Goal: Information Seeking & Learning: Learn about a topic

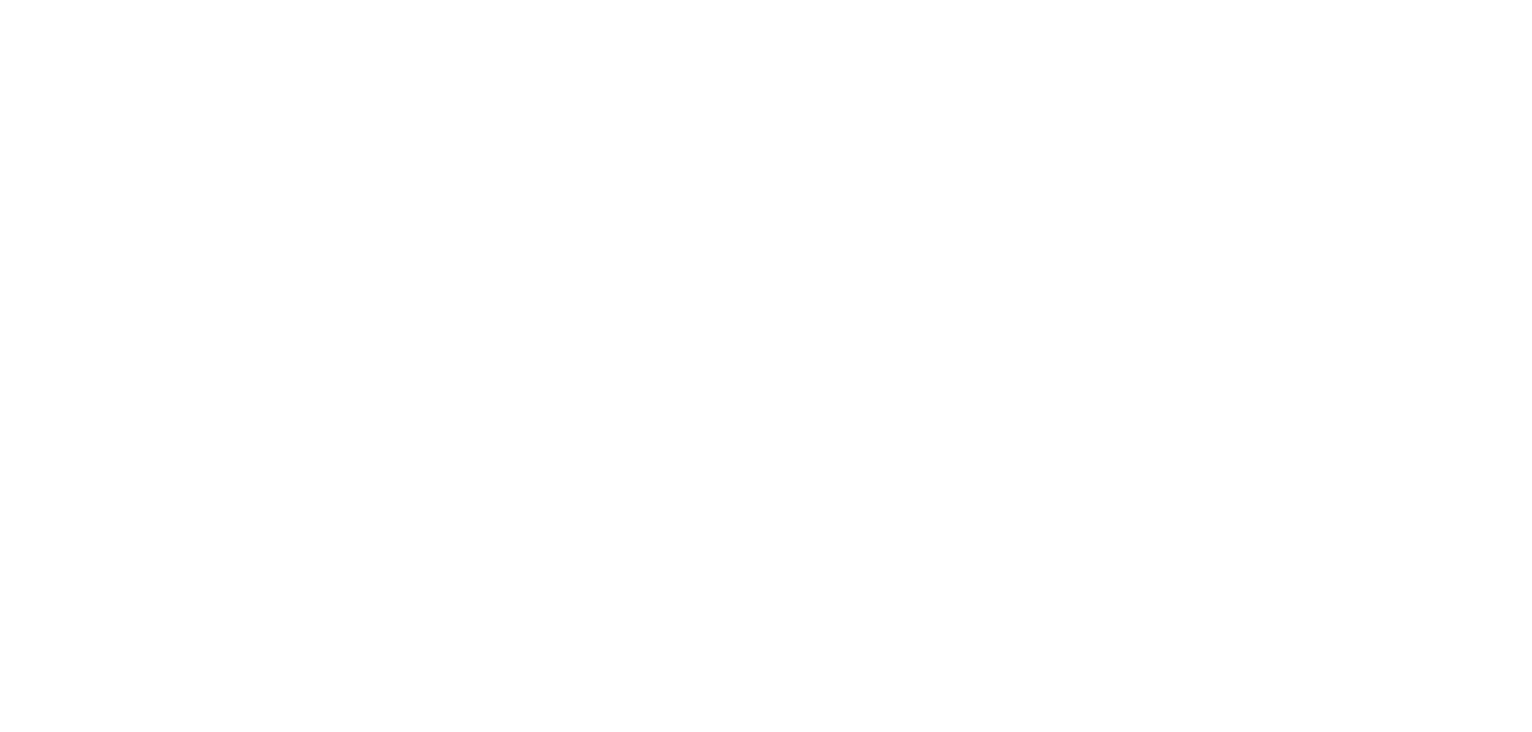
select select
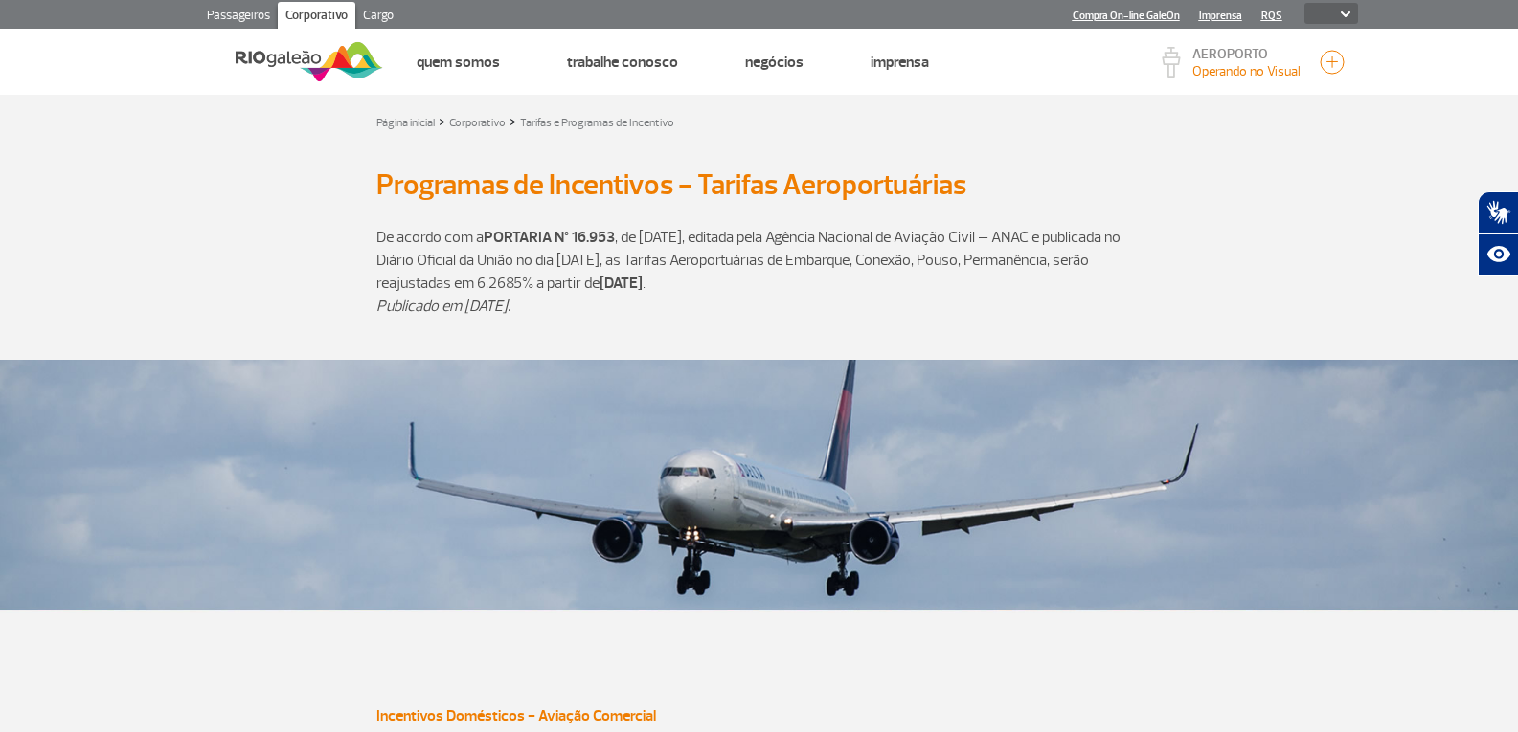
click at [1167, 14] on link "Compra On-line GaleOn" at bounding box center [1125, 16] width 107 height 12
click at [373, 20] on link "Cargo" at bounding box center [378, 17] width 46 height 31
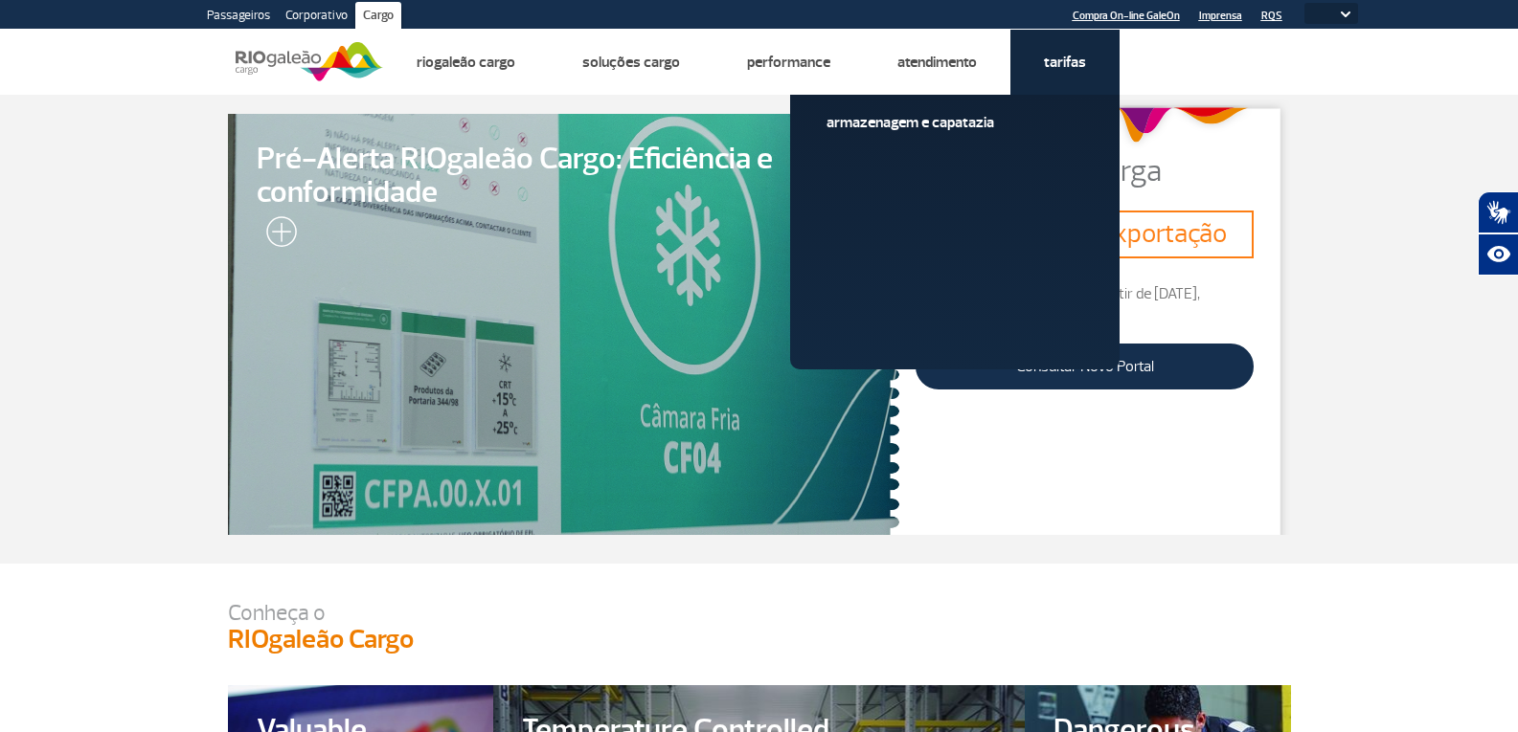
drag, startPoint x: 962, startPoint y: 124, endPoint x: 963, endPoint y: 150, distance: 26.8
click at [962, 124] on link "Armazenagem e Capatazia" at bounding box center [954, 122] width 257 height 21
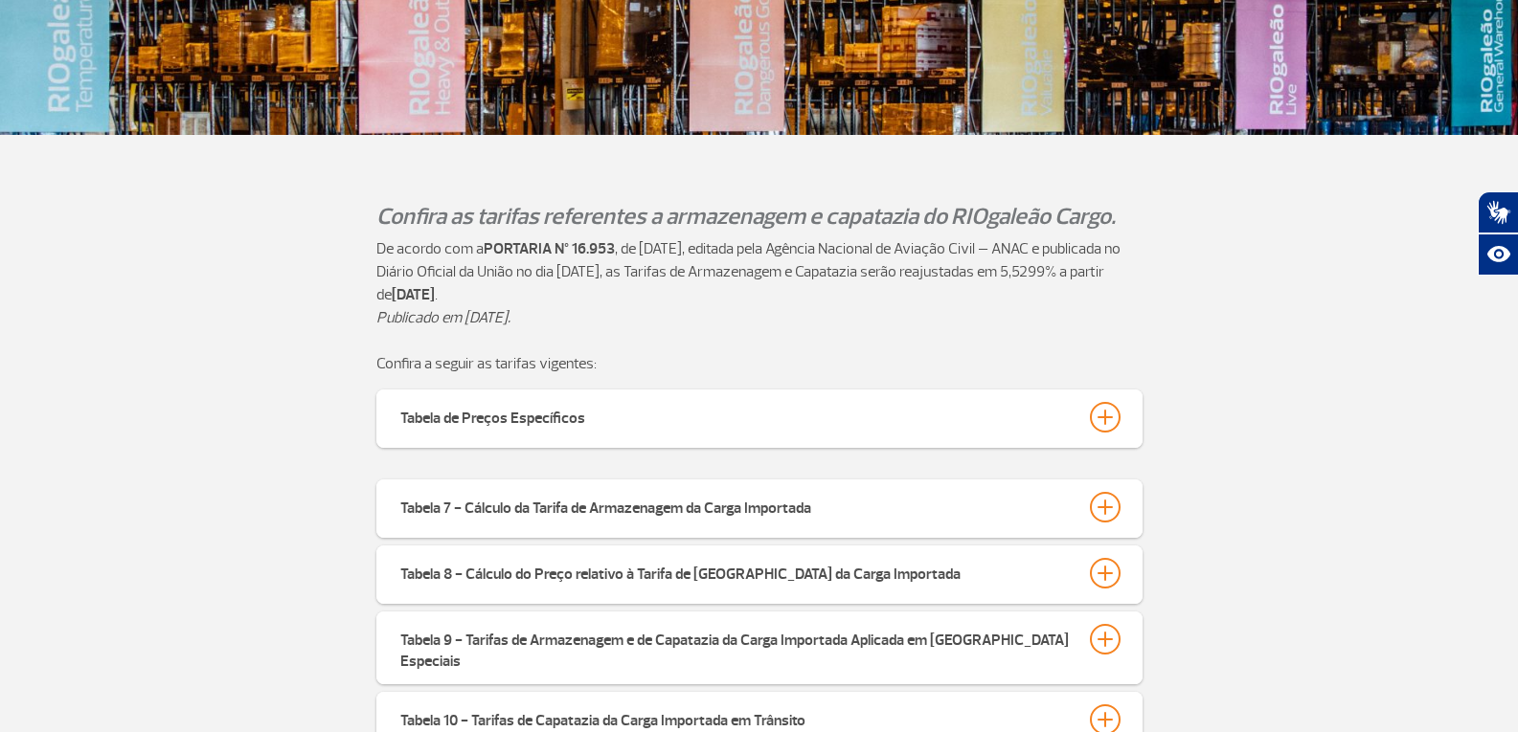
scroll to position [383, 0]
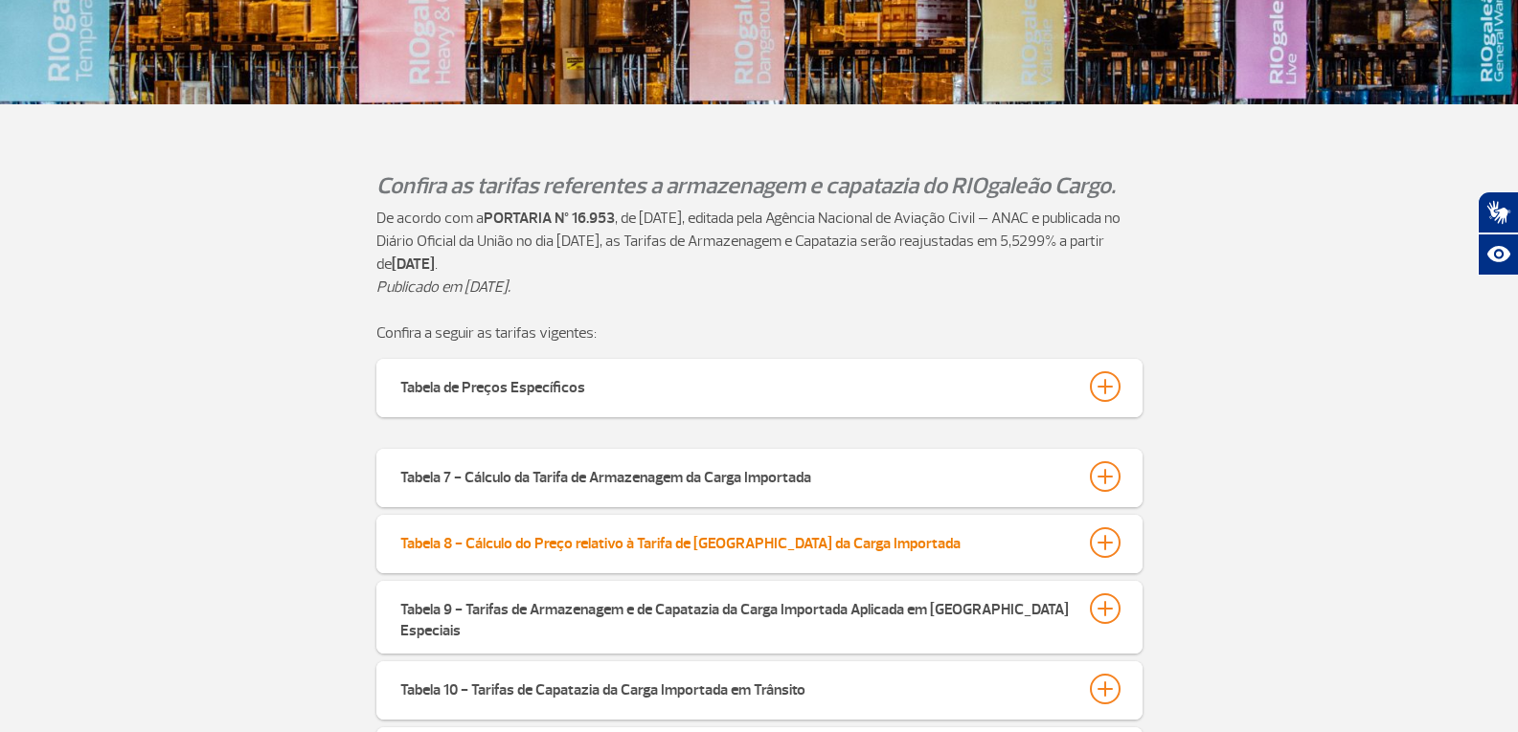
click at [1103, 545] on div at bounding box center [1105, 543] width 31 height 31
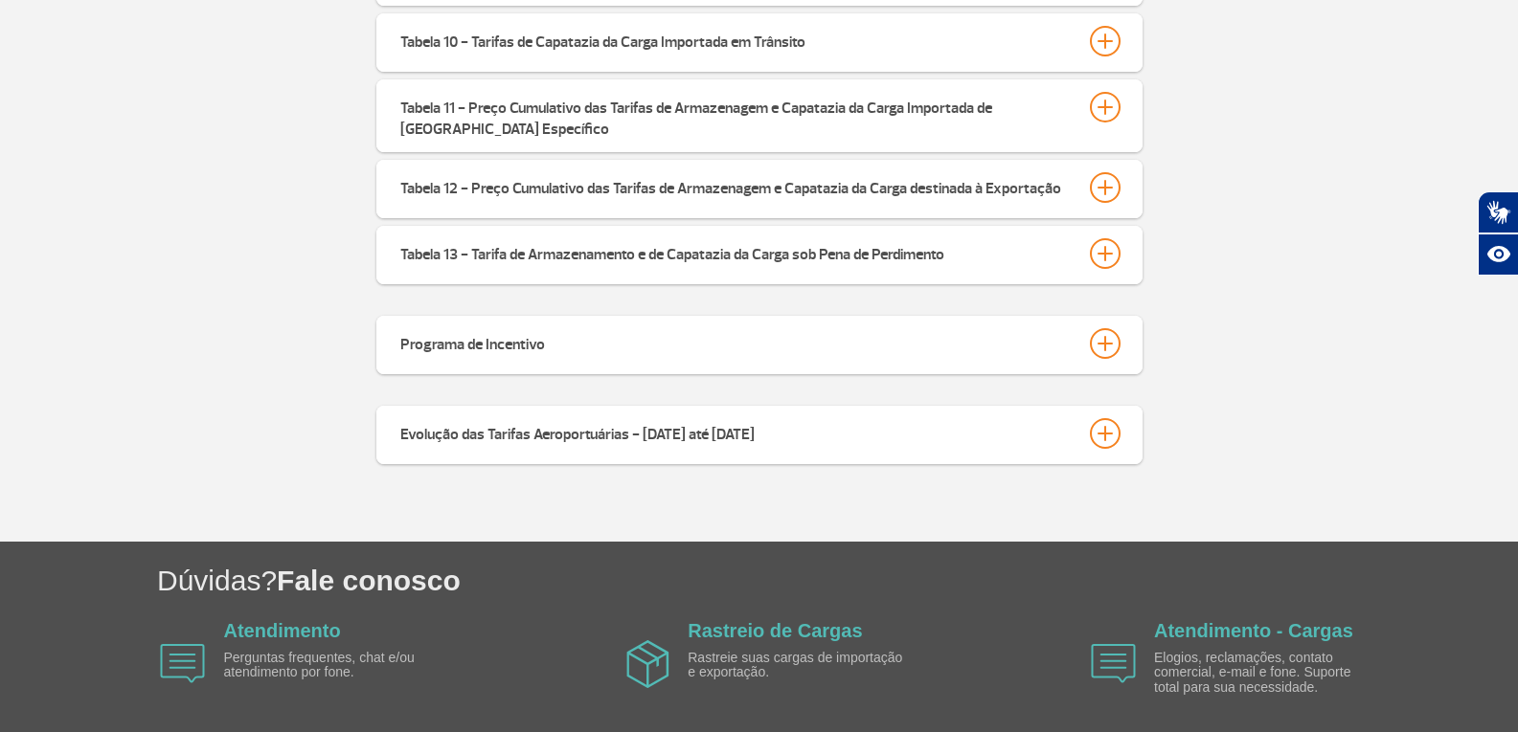
scroll to position [1340, 0]
click at [1100, 418] on div at bounding box center [1105, 432] width 31 height 31
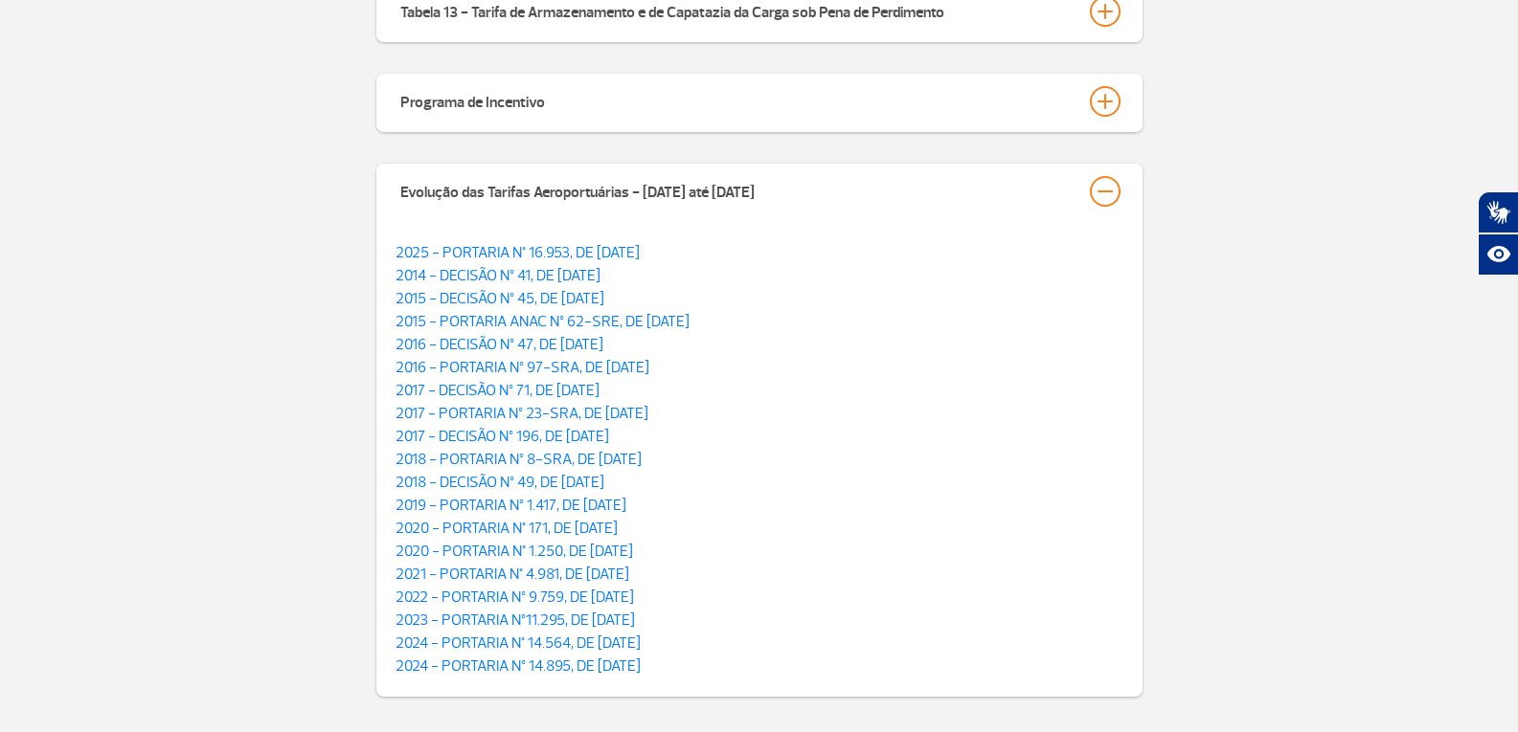
scroll to position [1628, 0]
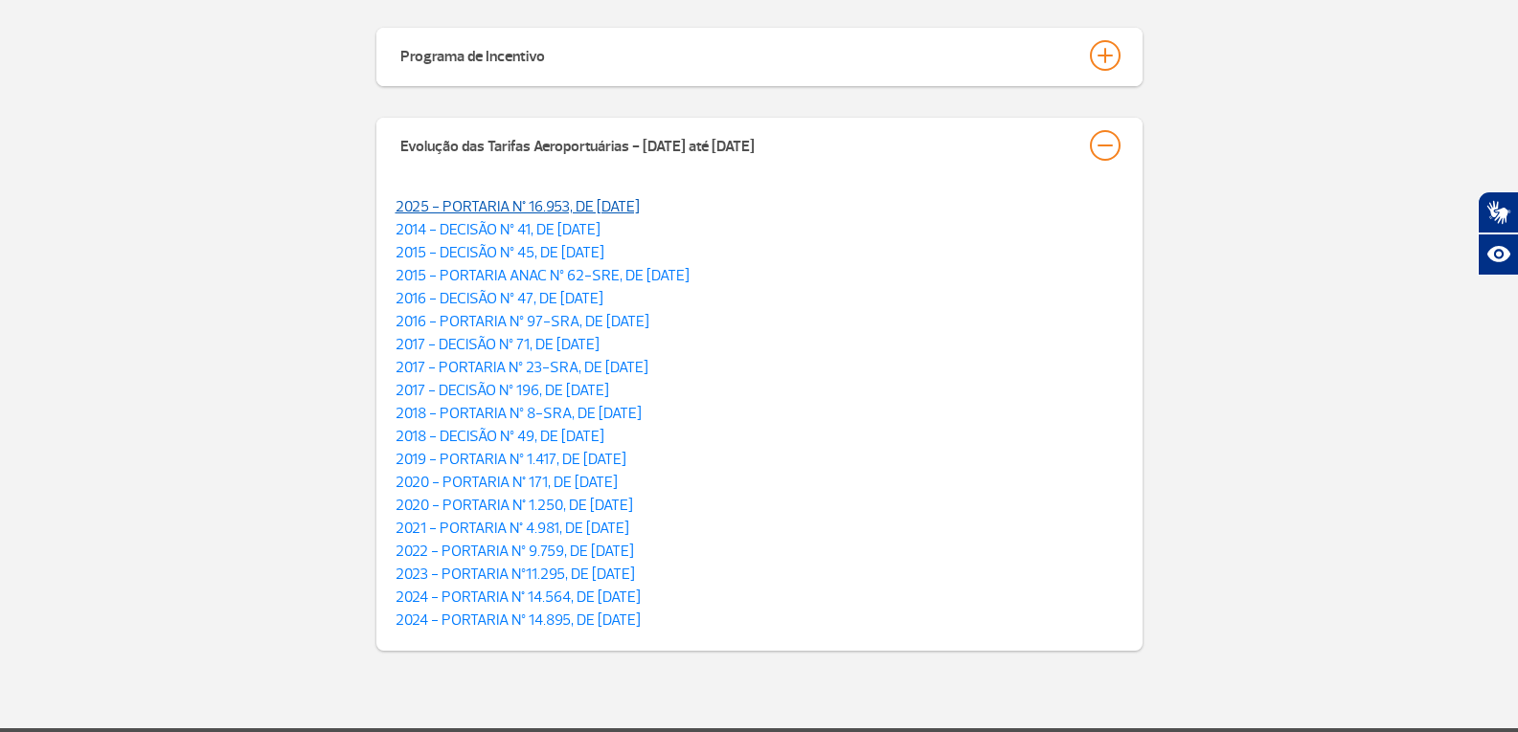
click at [640, 197] on link "2025 - PORTARIA N° 16.953, DE [DATE]" at bounding box center [517, 206] width 244 height 19
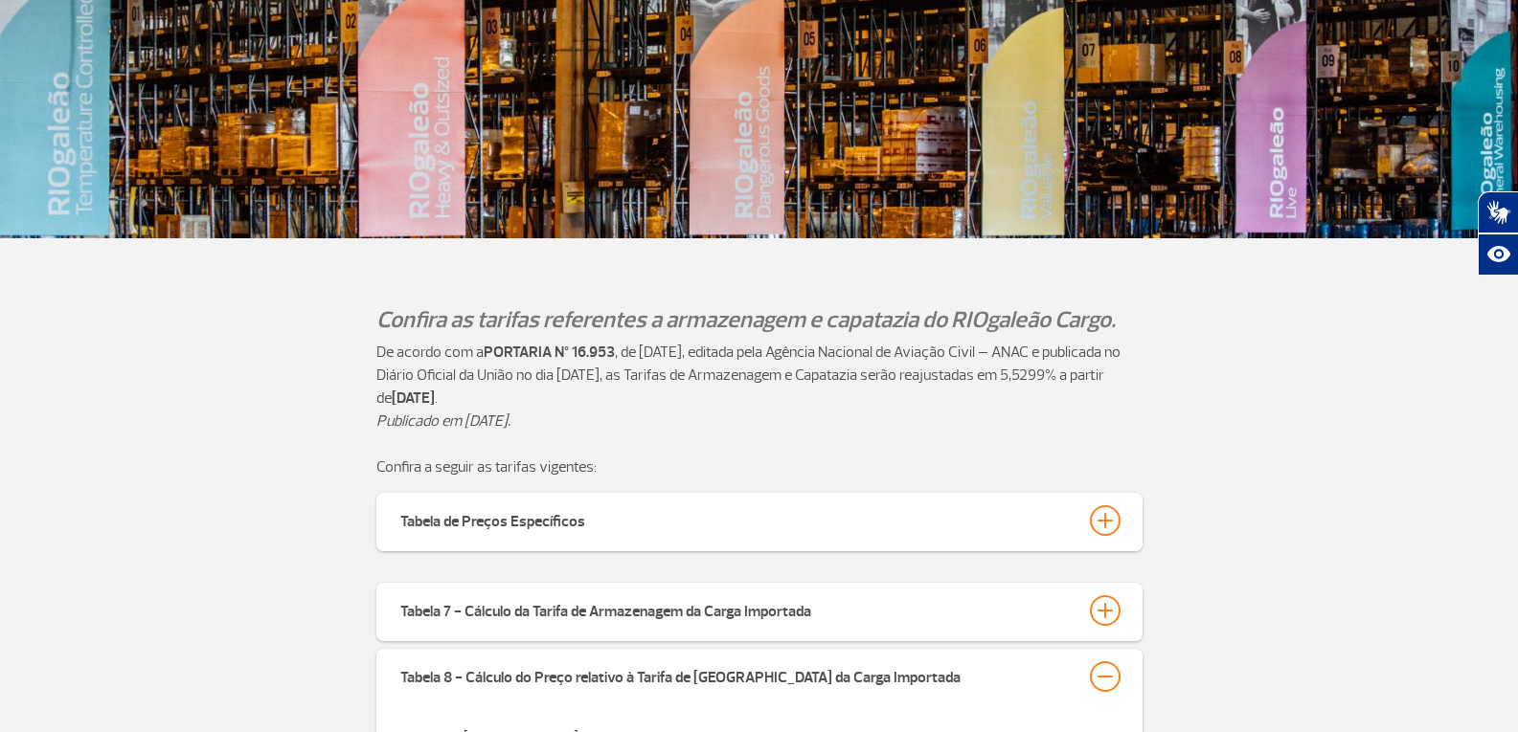
scroll to position [0, 0]
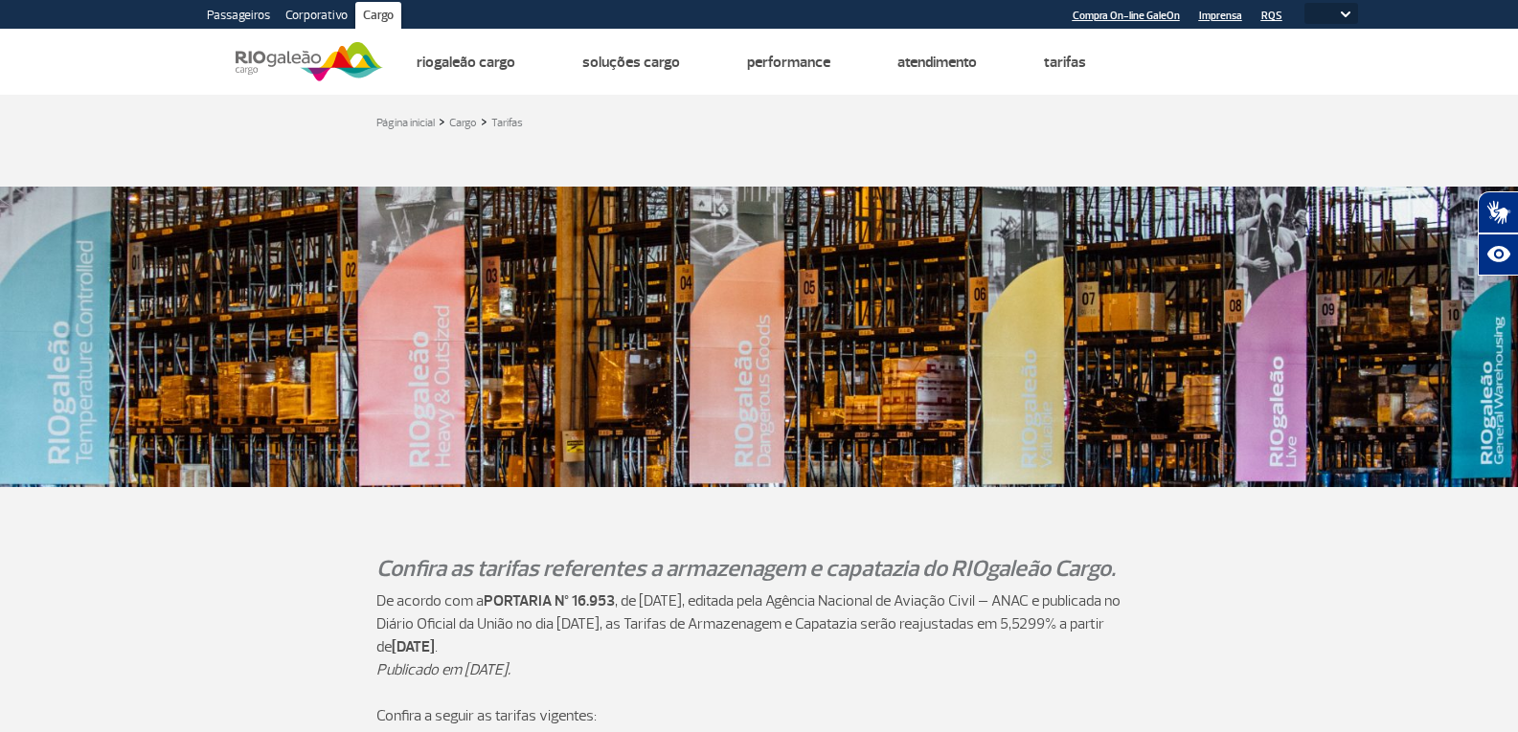
click at [251, 18] on link "Passageiros" at bounding box center [238, 17] width 79 height 31
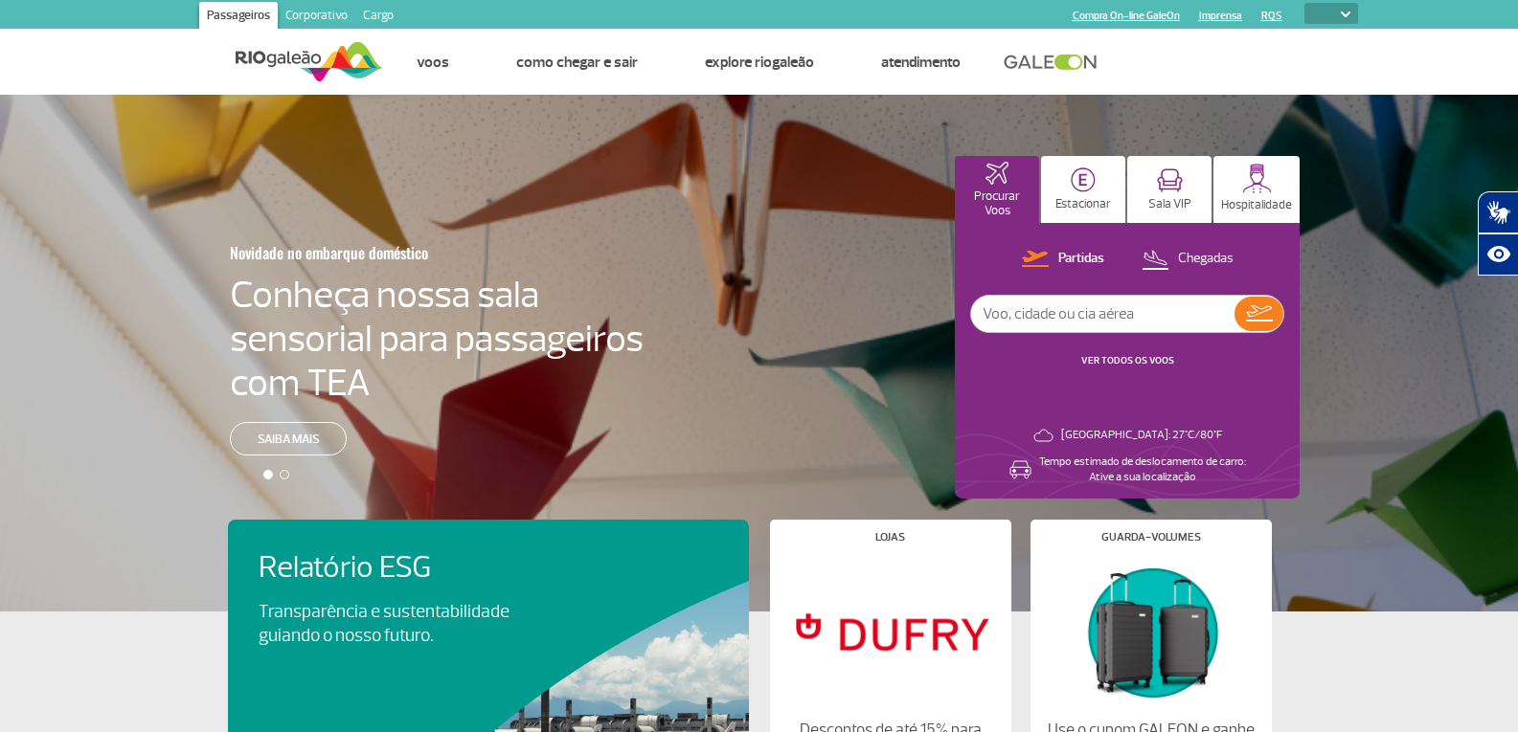
click at [1347, 23] on select "PT ENG ESP" at bounding box center [1331, 13] width 54 height 21
click at [1252, 34] on ul "Página inicial Fale conosco Dúvidas Frequentes Linha de Ética Achados e Perdido…" at bounding box center [870, 62] width 975 height 65
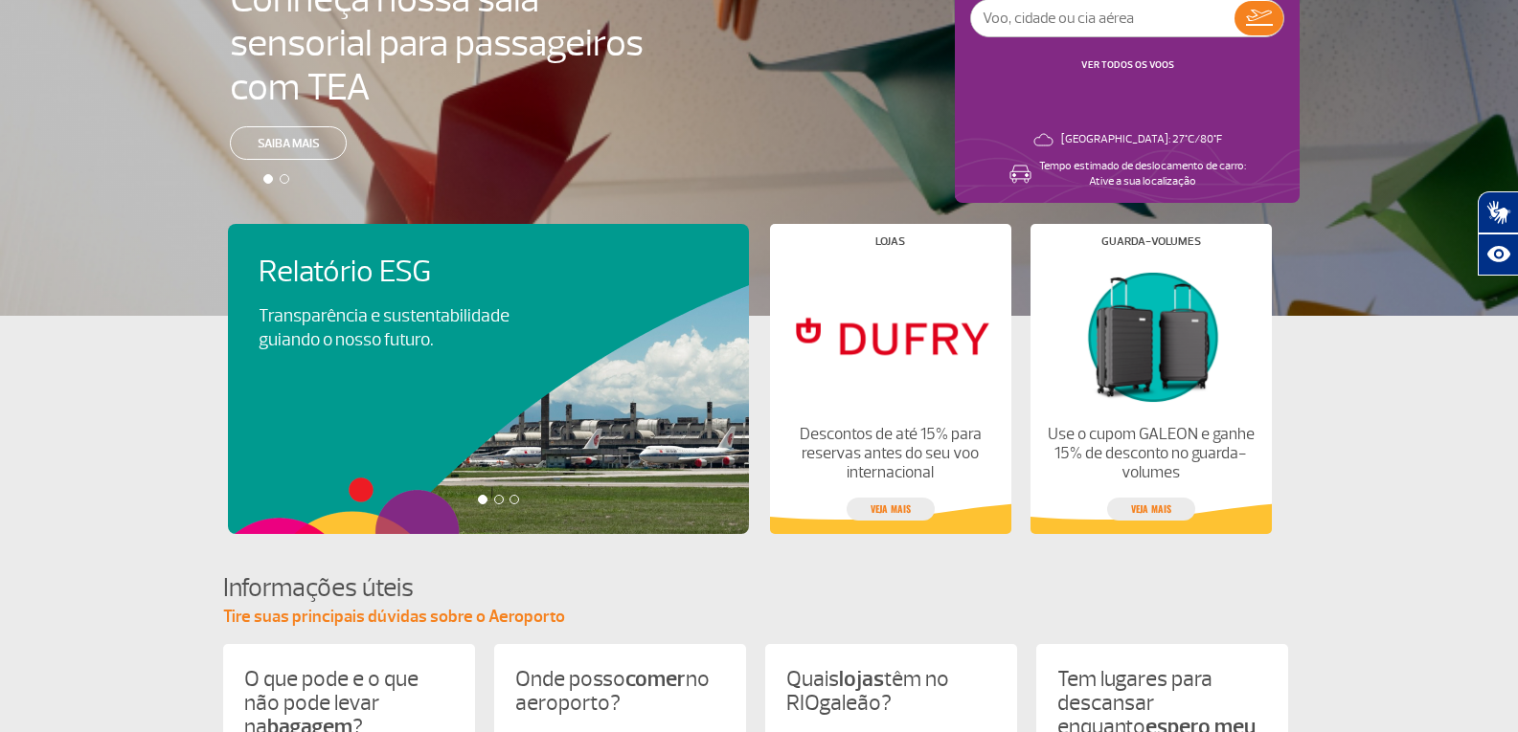
scroll to position [287, 0]
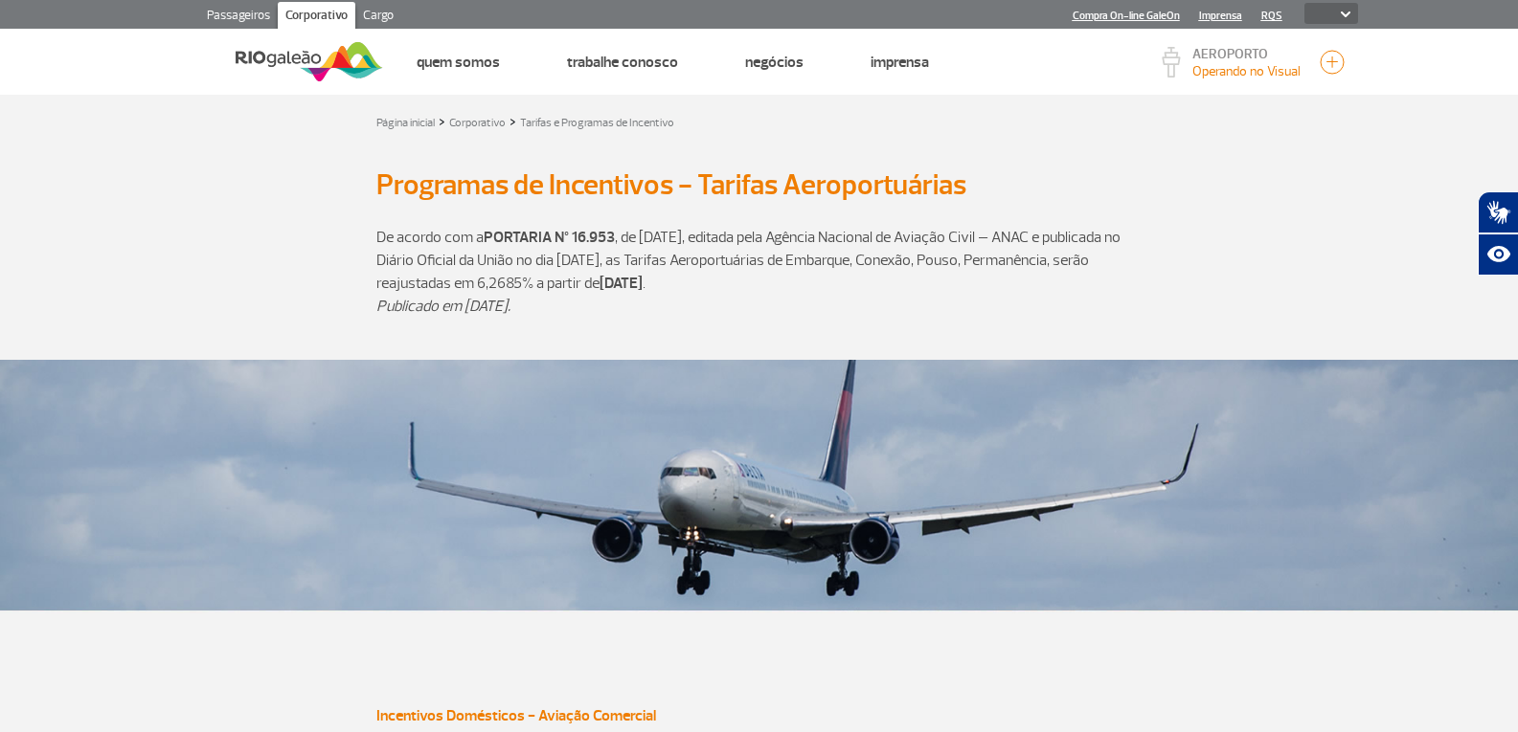
select select
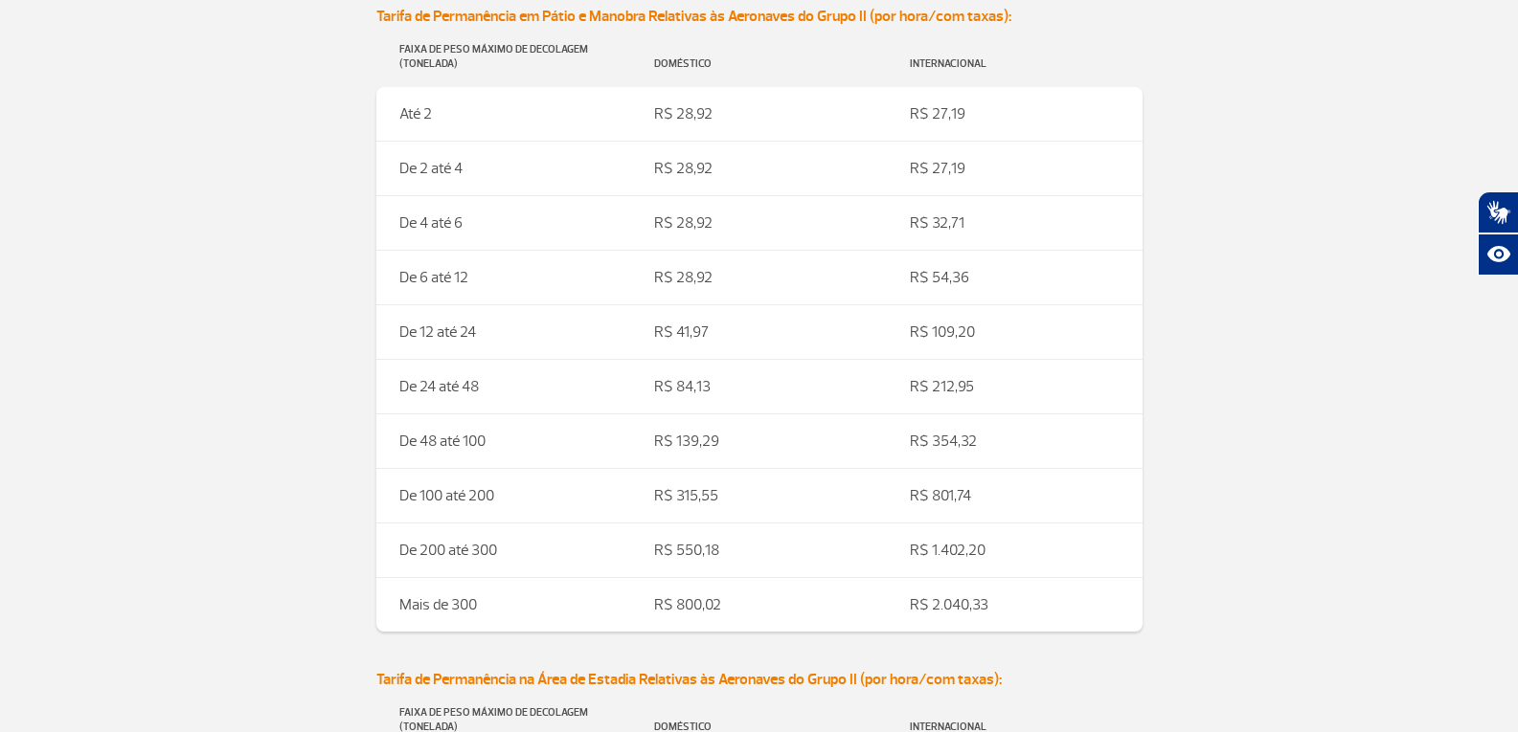
scroll to position [3447, 0]
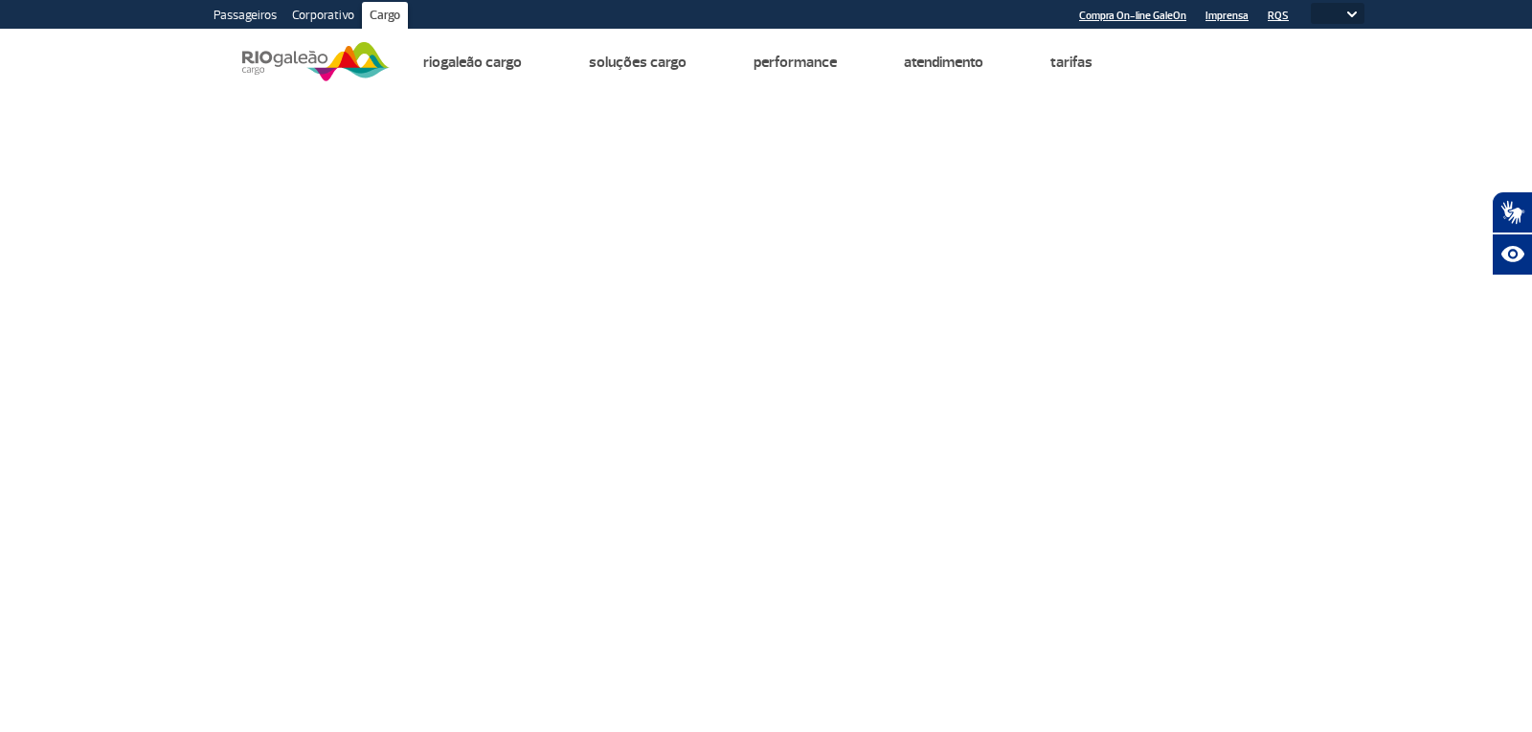
select select
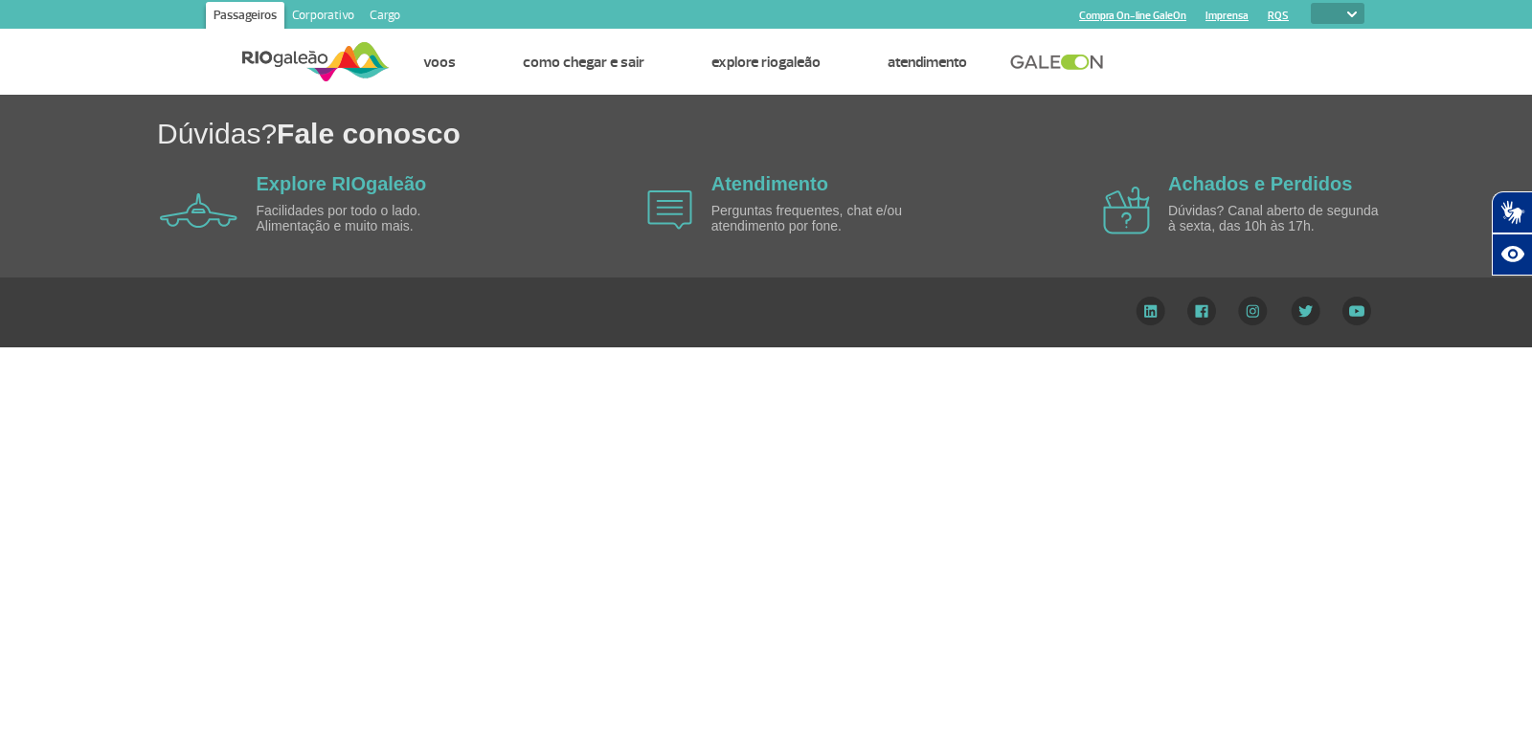
select select
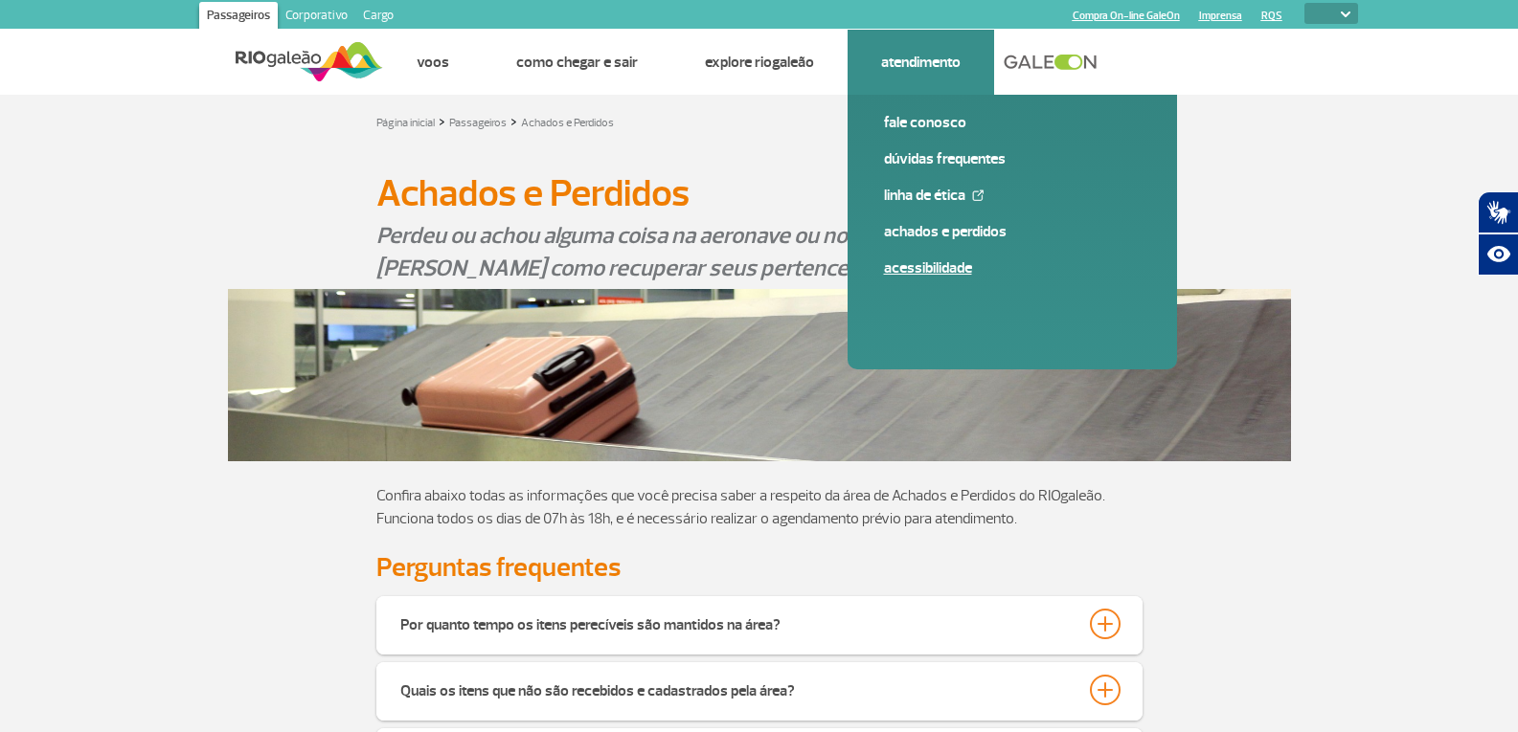
click at [936, 261] on link "Acessibilidade" at bounding box center [1012, 268] width 257 height 21
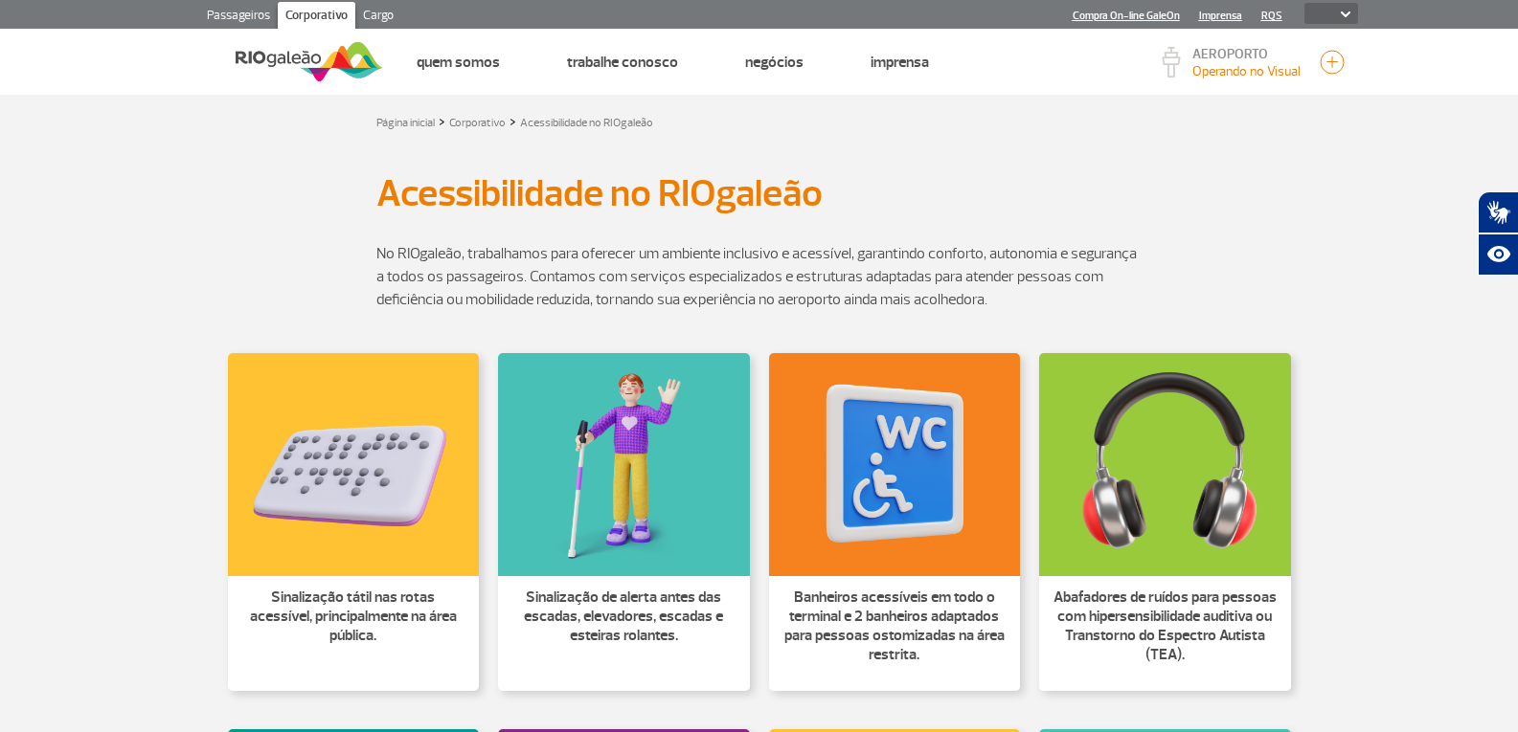
click at [370, 16] on link "Cargo" at bounding box center [378, 17] width 46 height 31
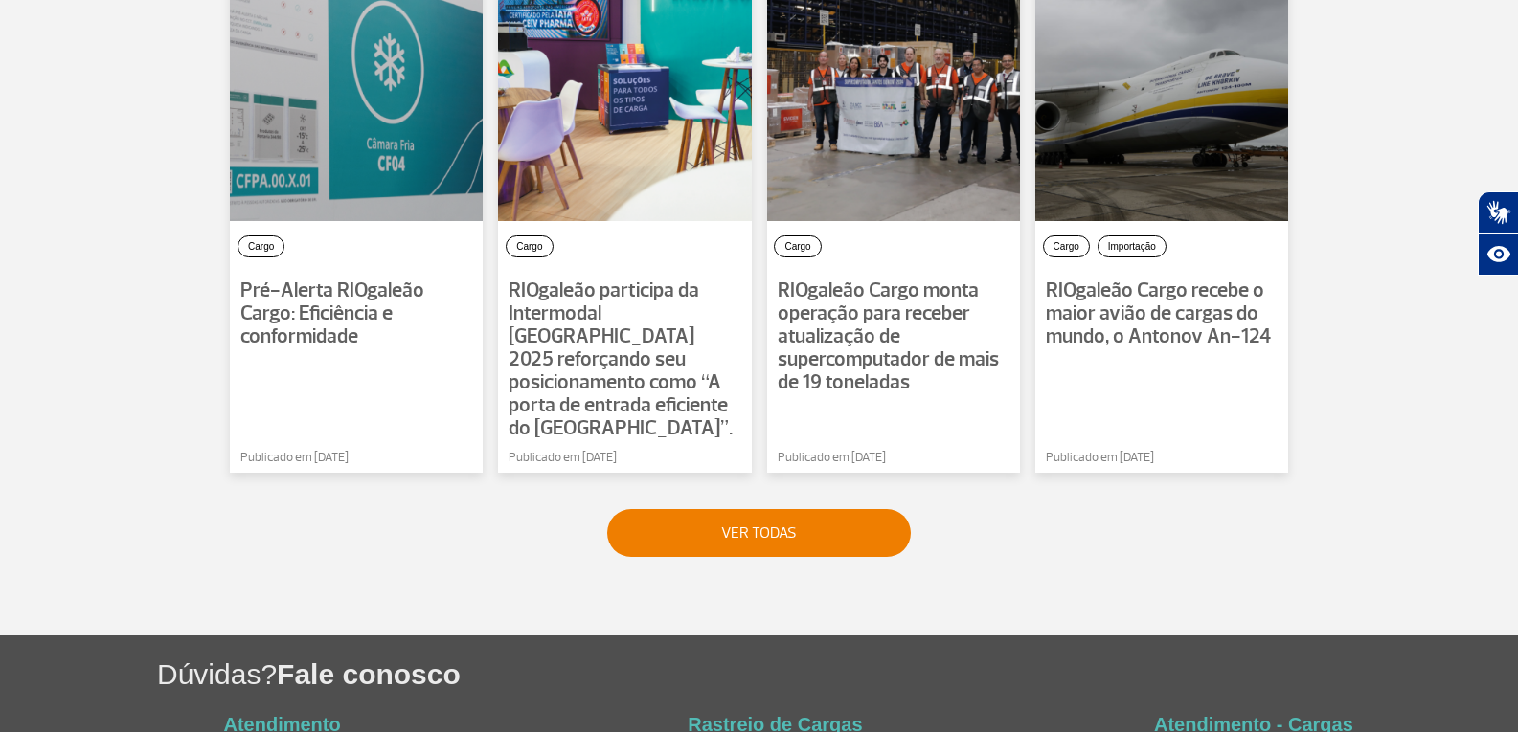
scroll to position [1436, 0]
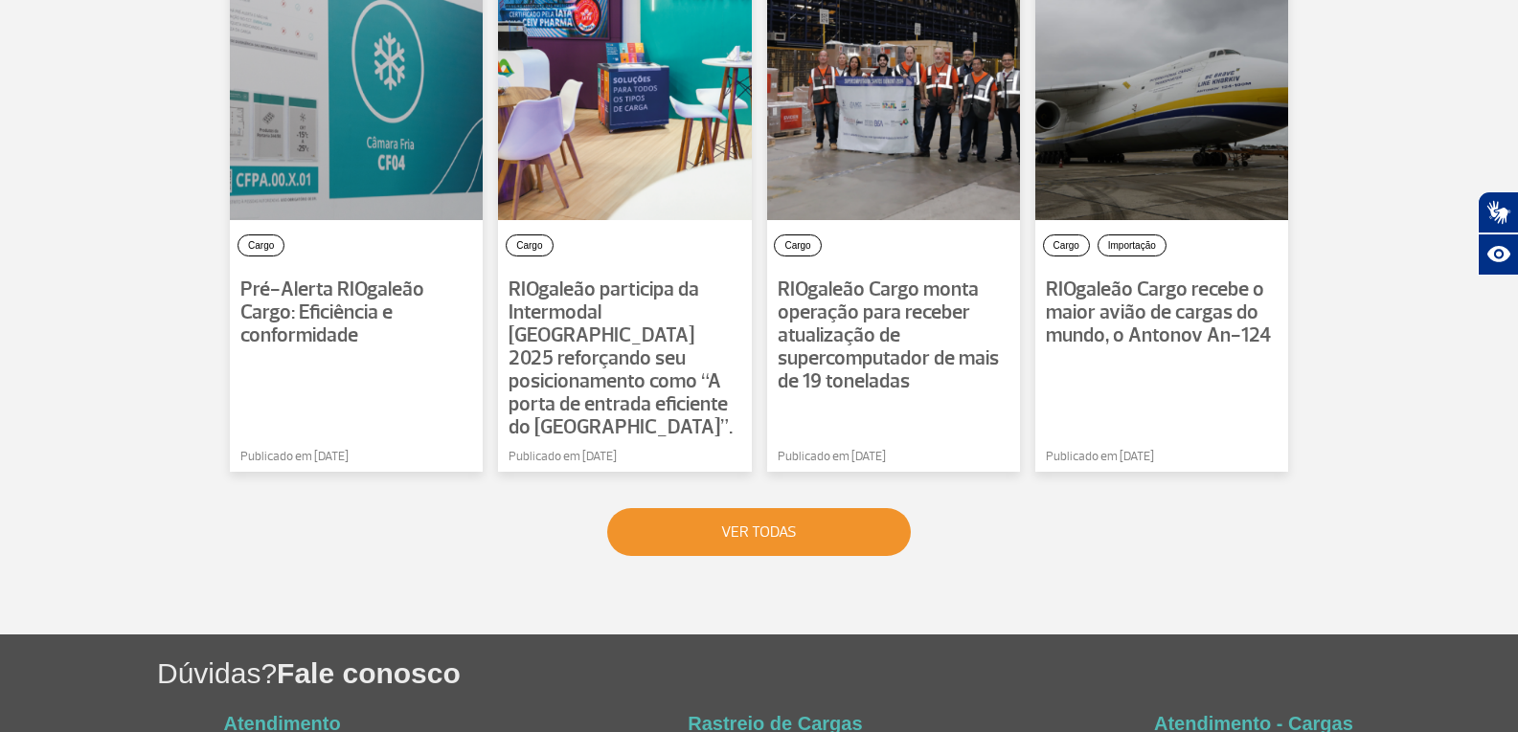
click at [834, 508] on button "VER TODAS" at bounding box center [759, 532] width 304 height 48
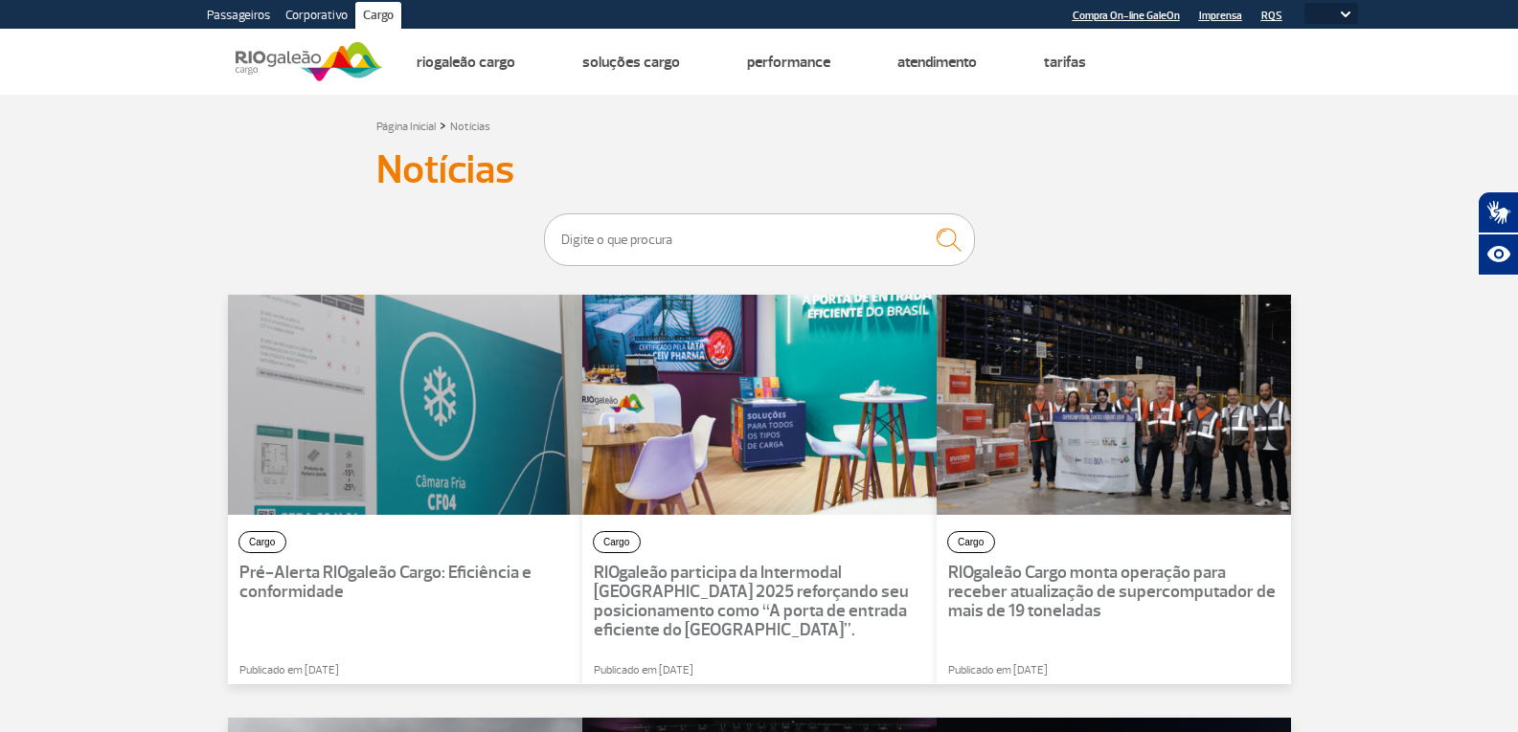
click at [298, 12] on link "Corporativo" at bounding box center [317, 17] width 78 height 31
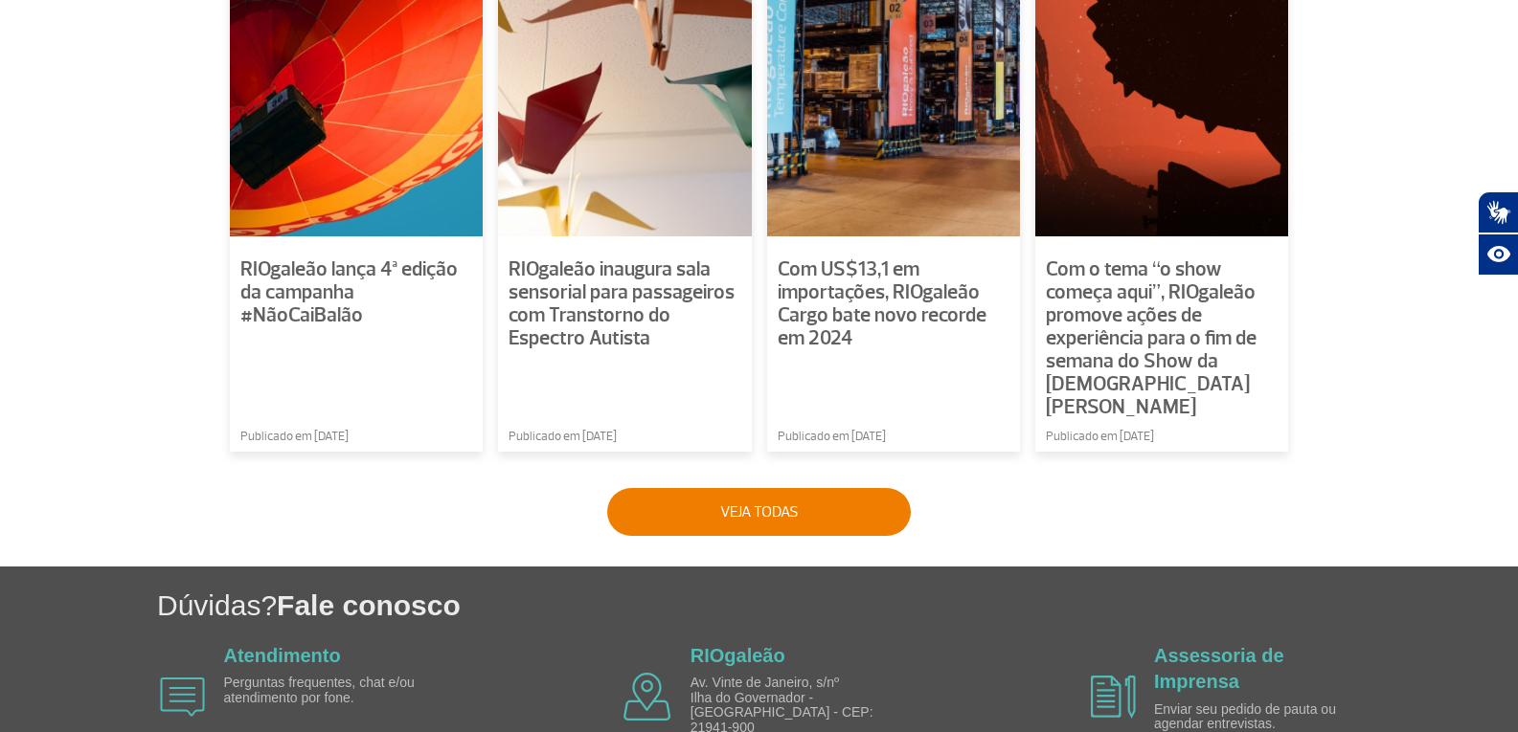
scroll to position [1436, 0]
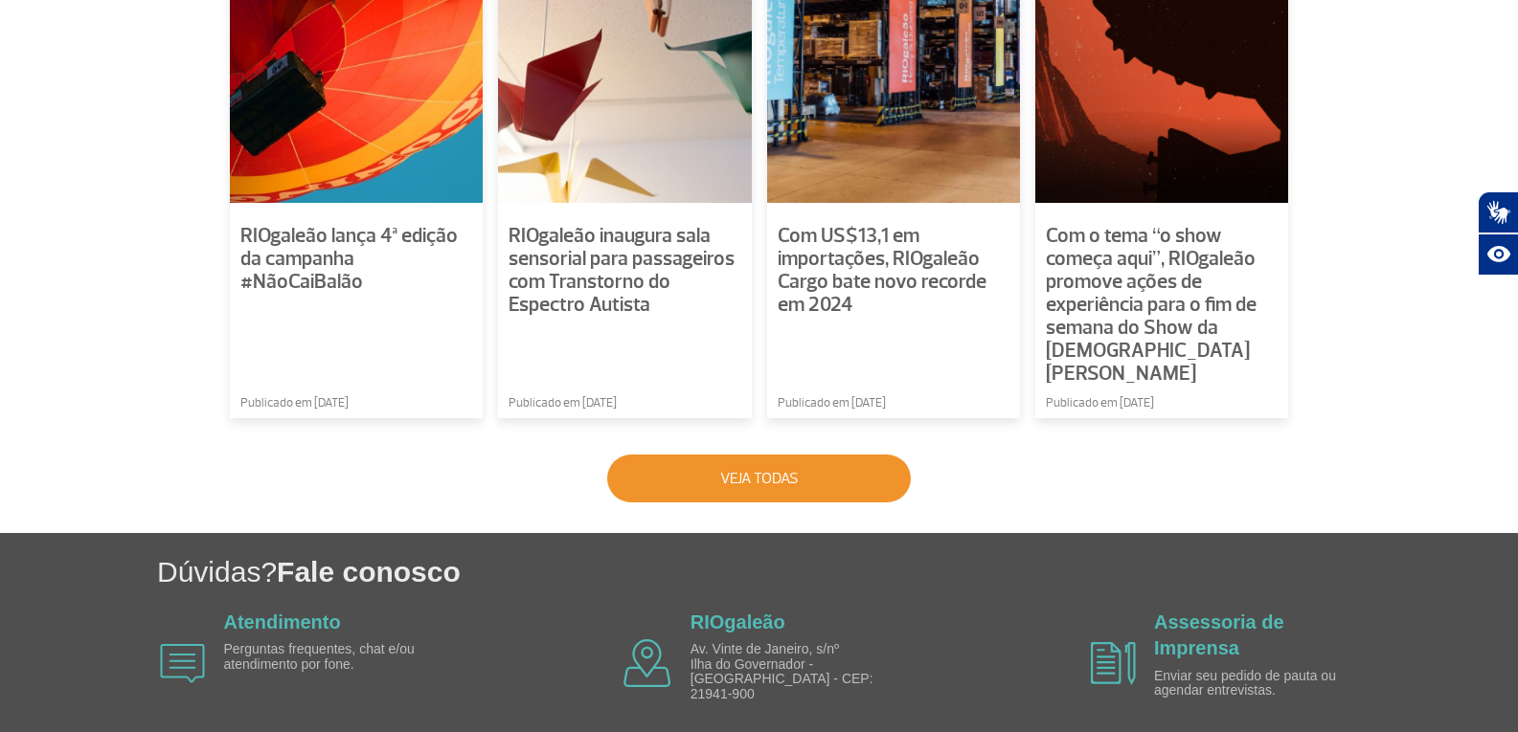
click at [815, 455] on button "Veja todas" at bounding box center [759, 479] width 304 height 48
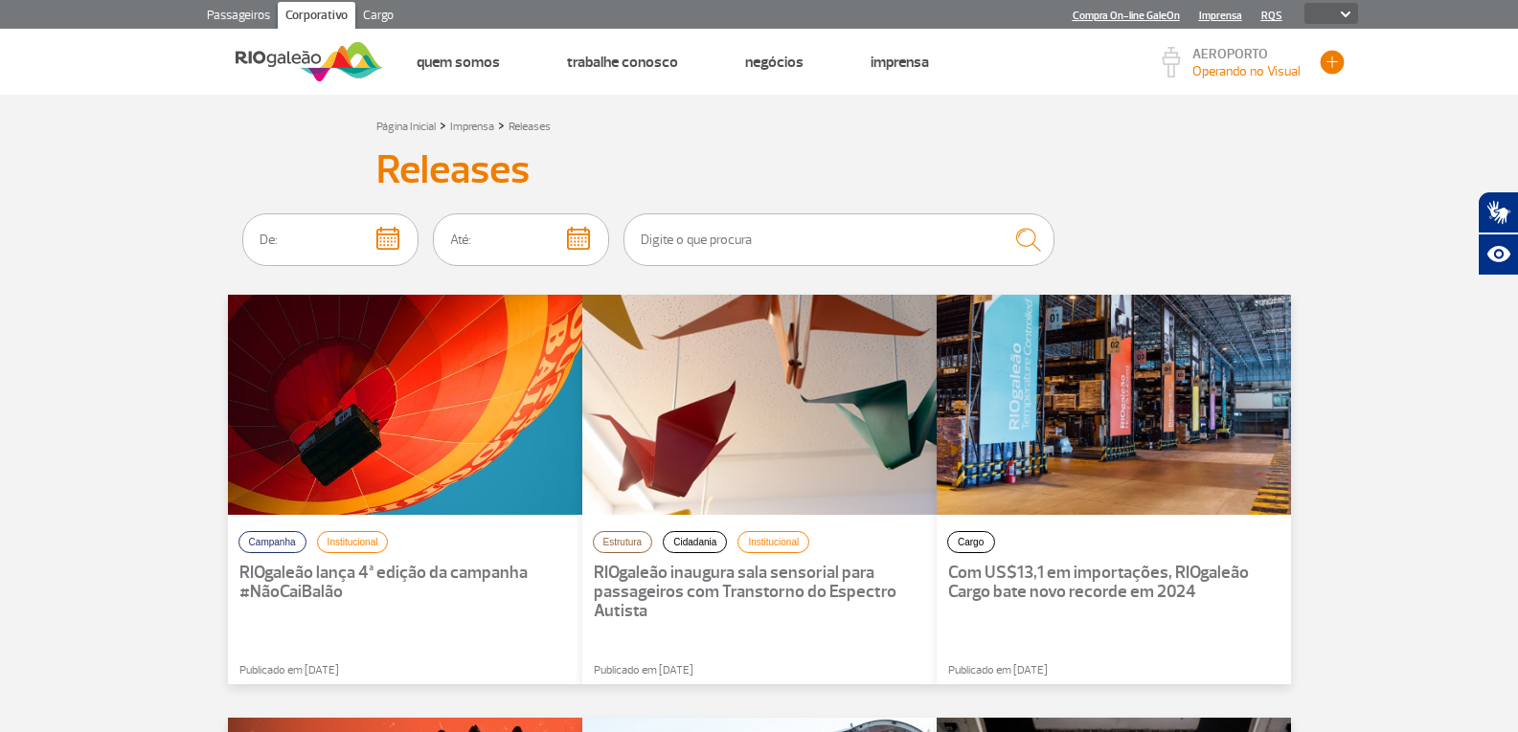
click at [1336, 67] on button "button" at bounding box center [1331, 62] width 29 height 29
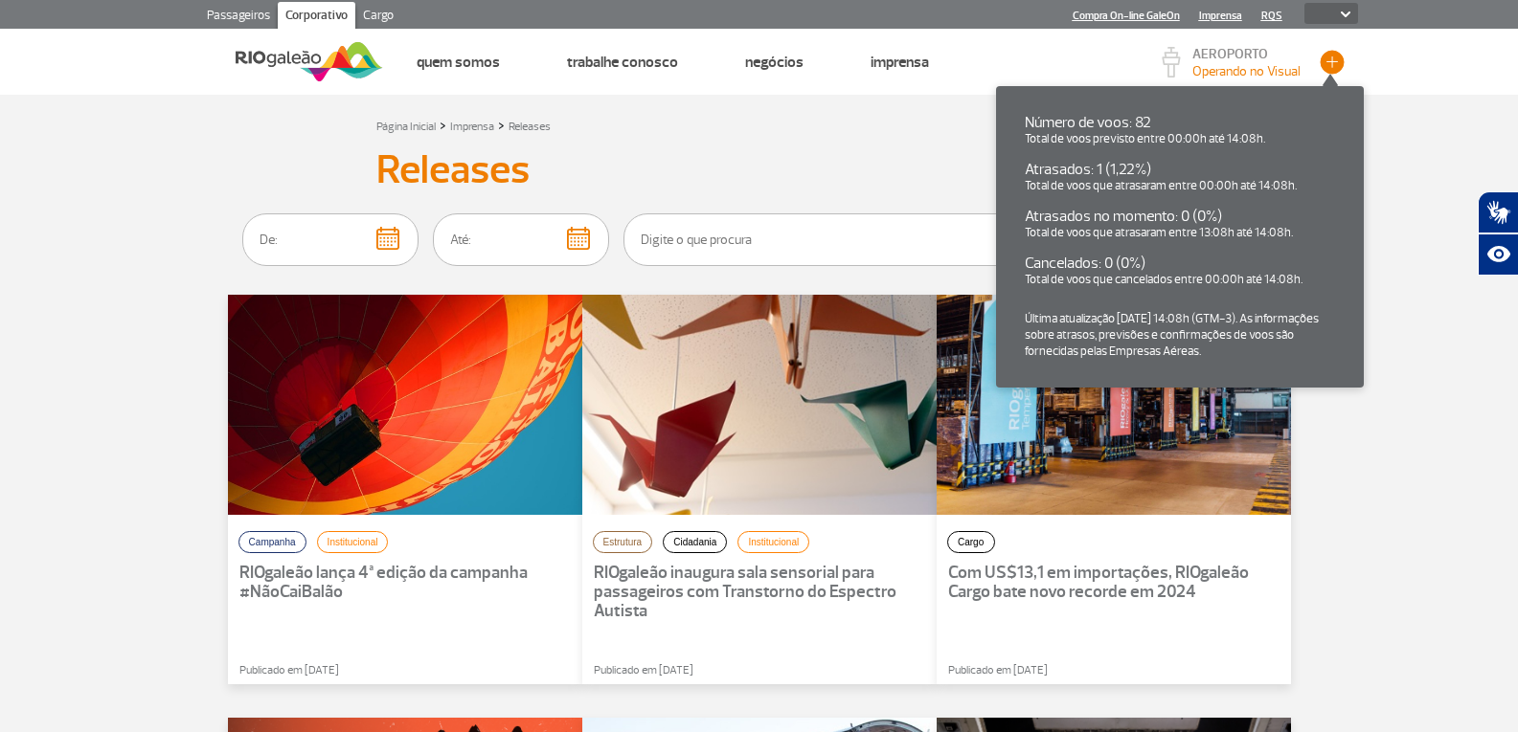
click at [1336, 67] on button "button" at bounding box center [1331, 62] width 29 height 29
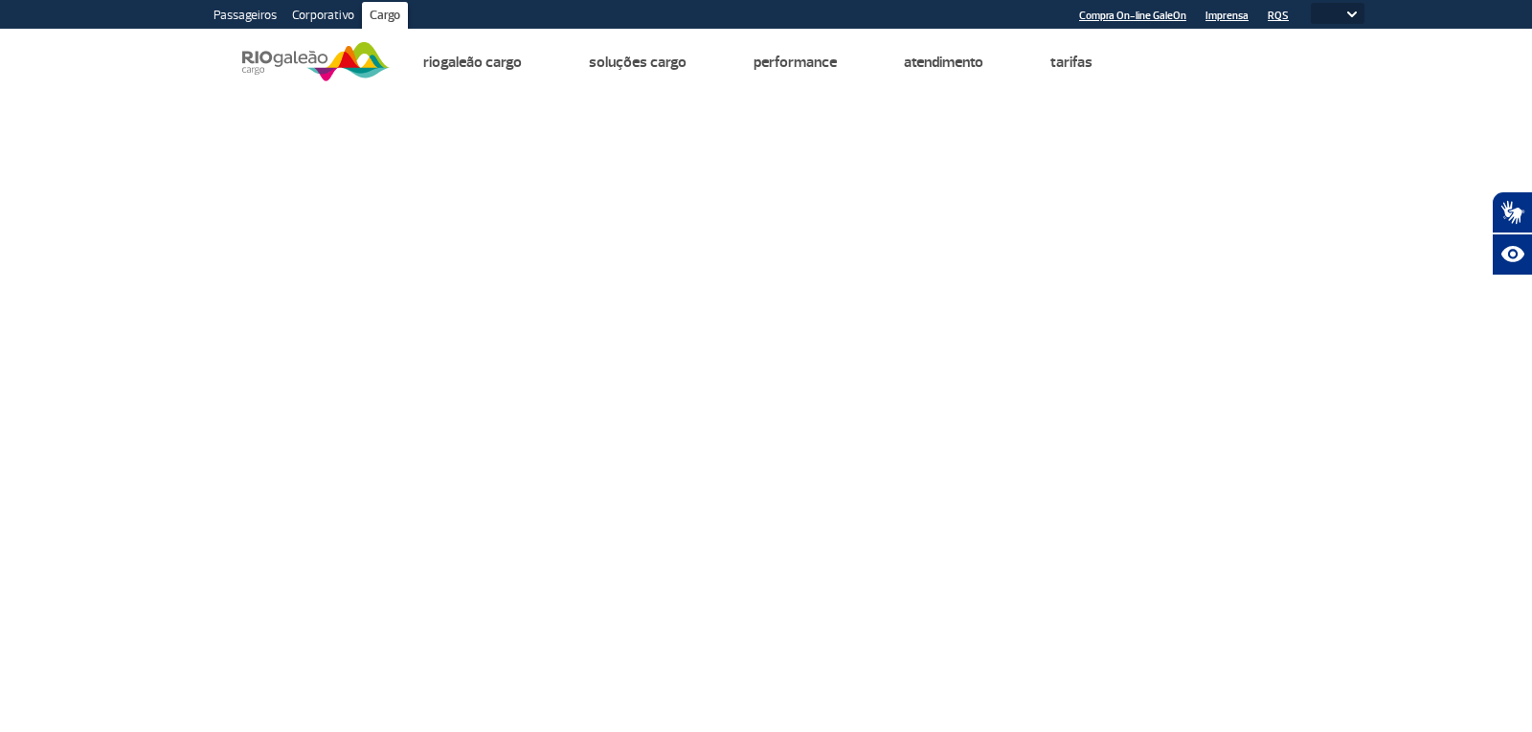
select select
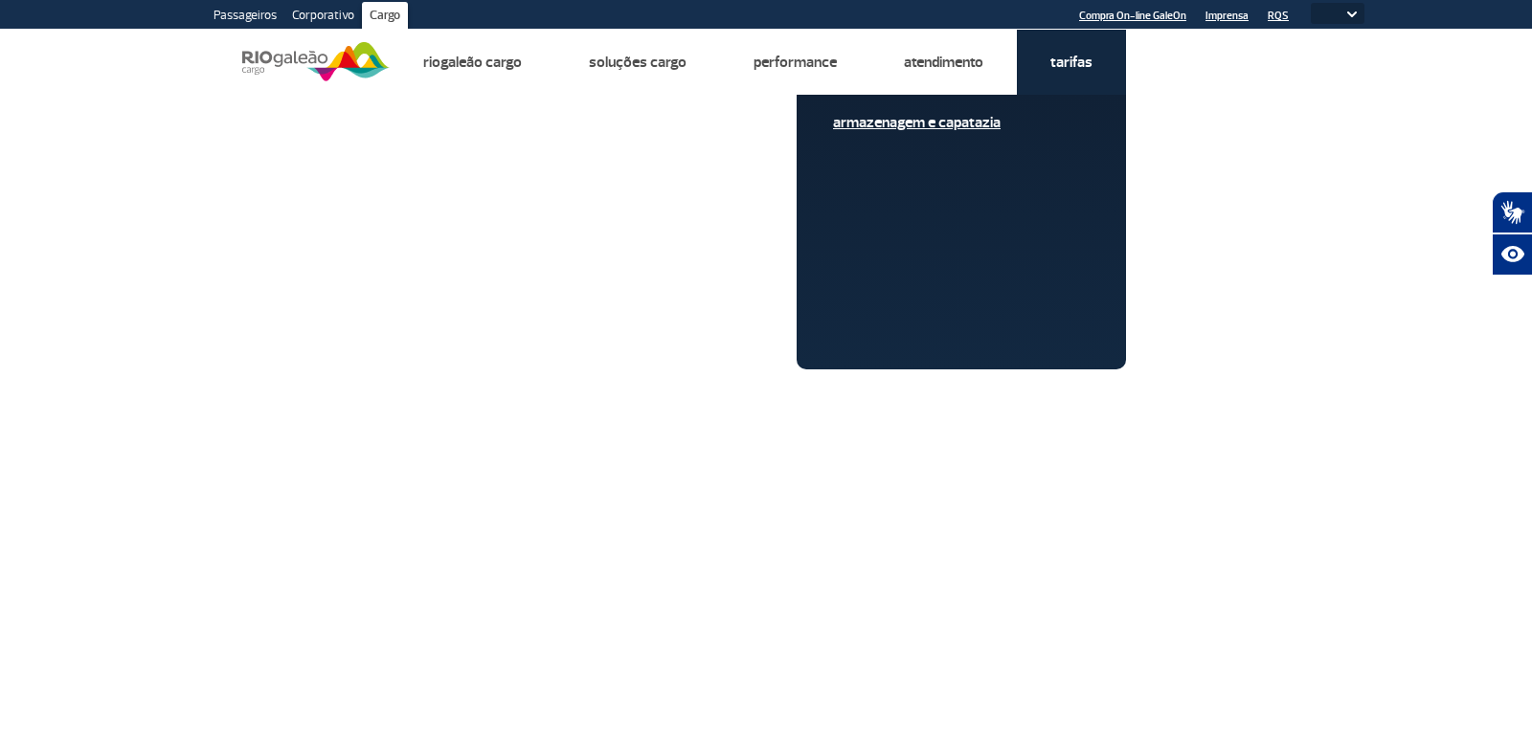
click at [1001, 129] on link "Armazenagem e Capatazia" at bounding box center [961, 122] width 257 height 21
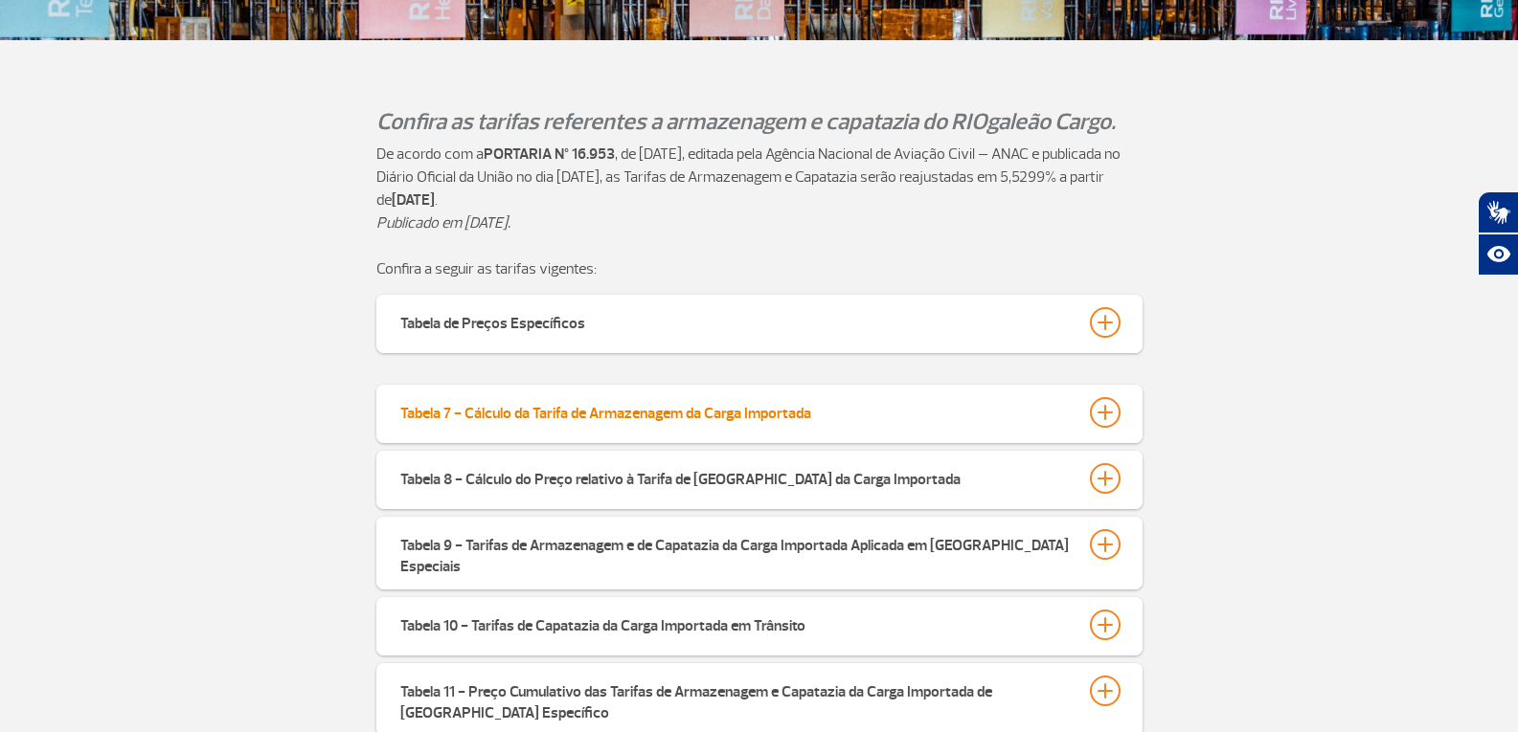
scroll to position [479, 0]
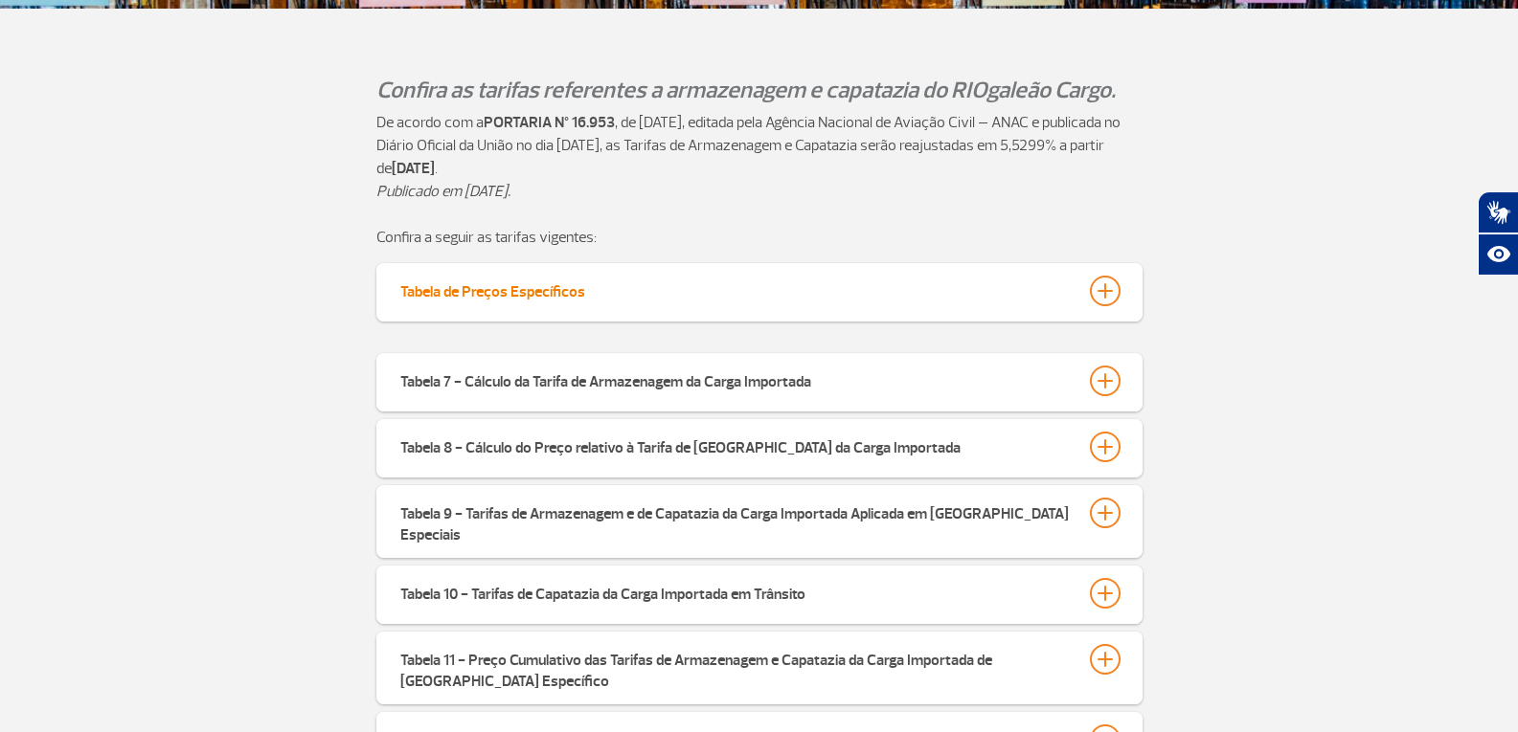
click at [1104, 291] on div at bounding box center [1105, 291] width 31 height 31
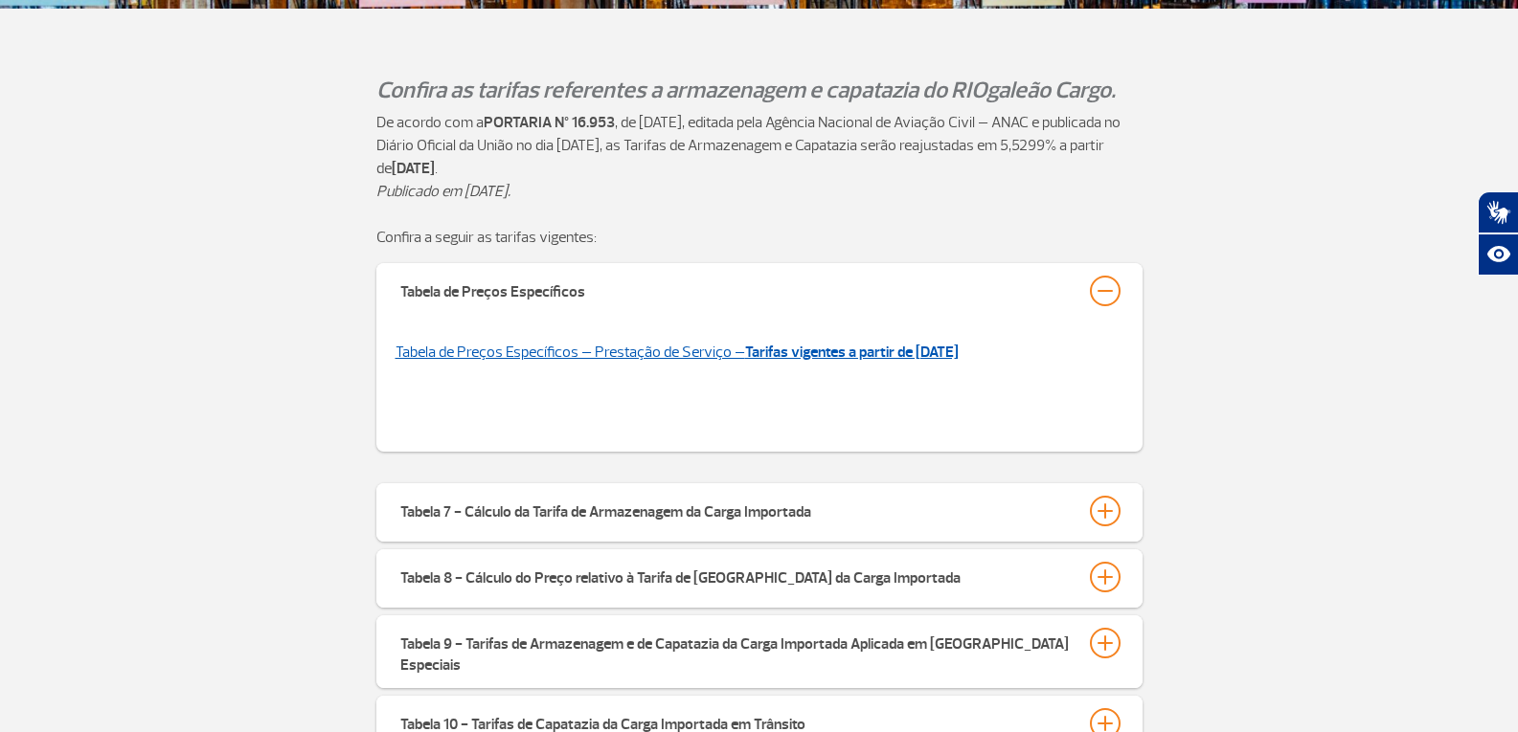
click at [958, 355] on strong "Tarifas vigentes a partir de [DATE]" at bounding box center [852, 352] width 214 height 19
